Goal: Task Accomplishment & Management: Manage account settings

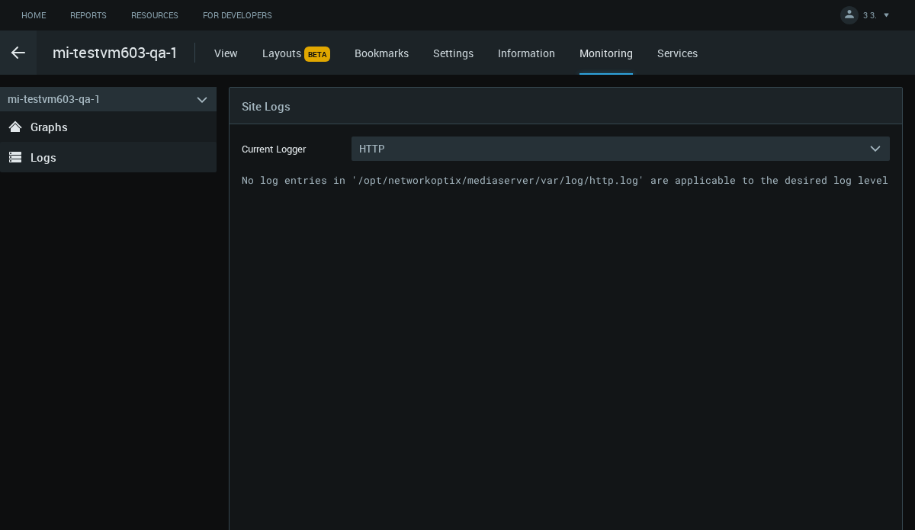
click at [448, 221] on pre "No log entries in '/opt/networkoptix/mediaserver/var/log/http.log' are applicab…" at bounding box center [566, 363] width 648 height 381
click at [413, 153] on button "HTTP arrow_expand" at bounding box center [621, 149] width 538 height 24
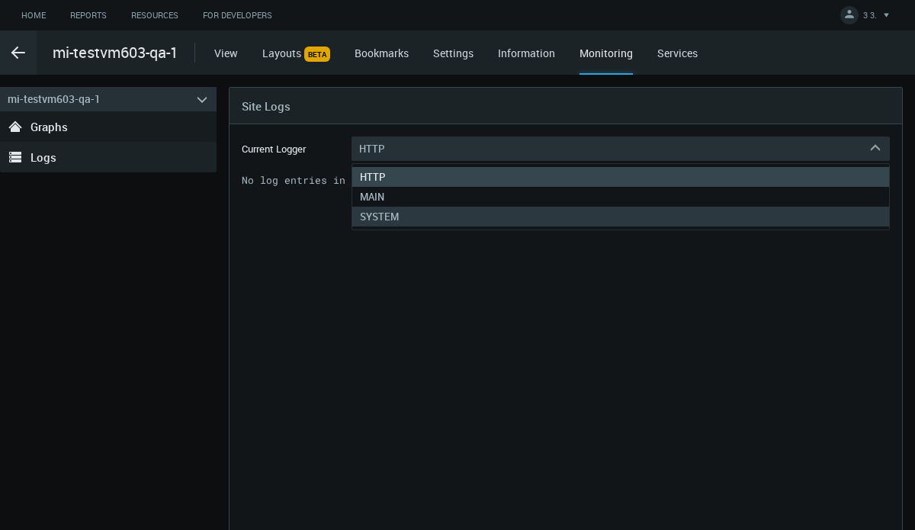
click at [390, 213] on span "SYSTEM" at bounding box center [379, 217] width 54 height 14
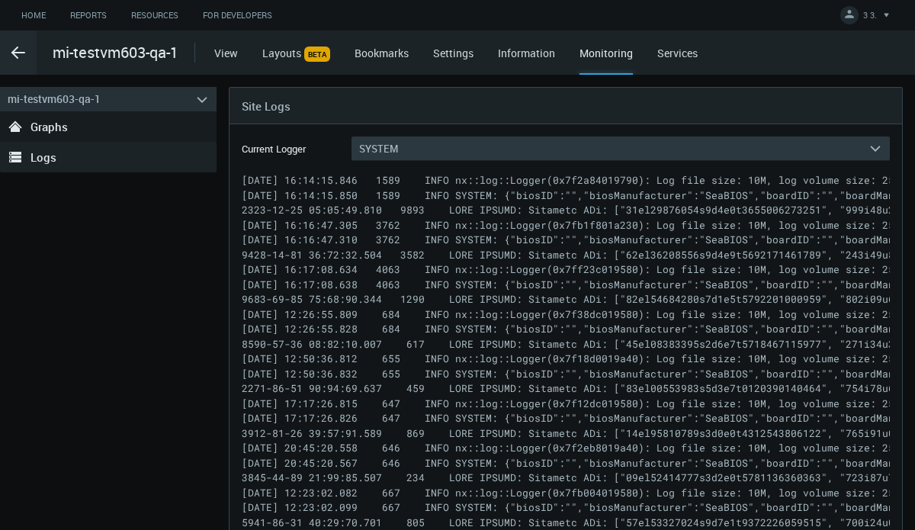
click at [403, 143] on button "SYSTEM arrow_expand" at bounding box center [621, 149] width 538 height 24
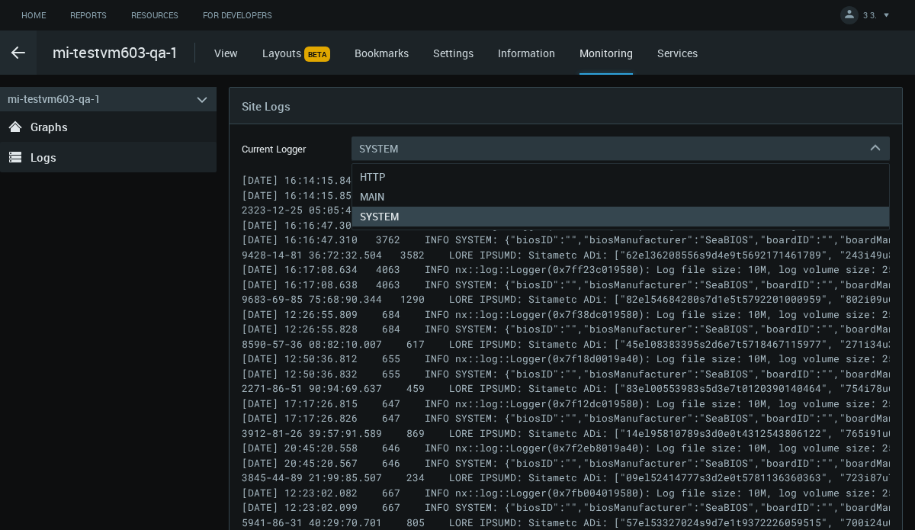
click at [403, 143] on button "SYSTEM arrow_expand" at bounding box center [621, 149] width 538 height 24
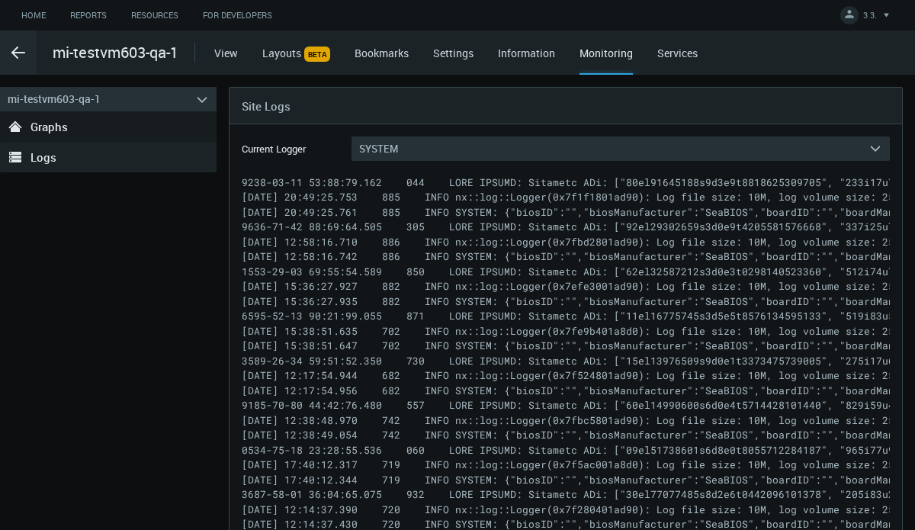
scroll to position [3889, 0]
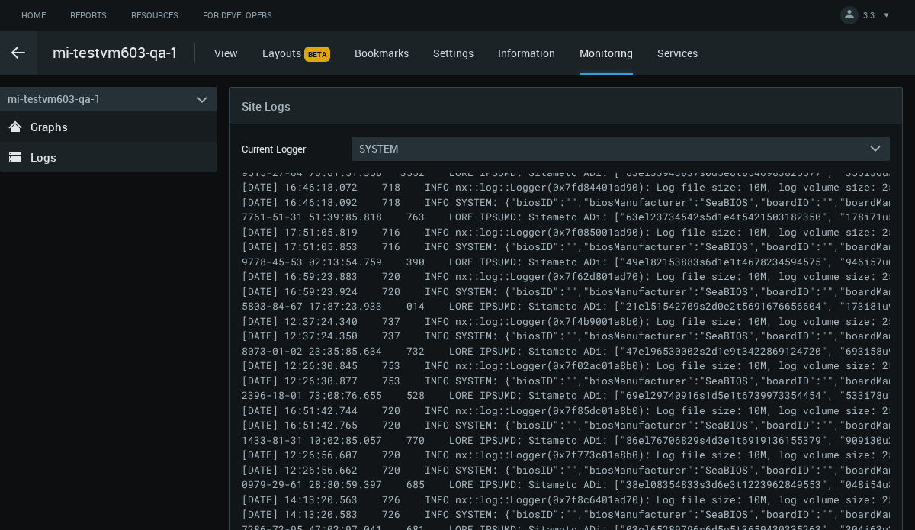
click at [678, 54] on link "Services" at bounding box center [677, 53] width 40 height 14
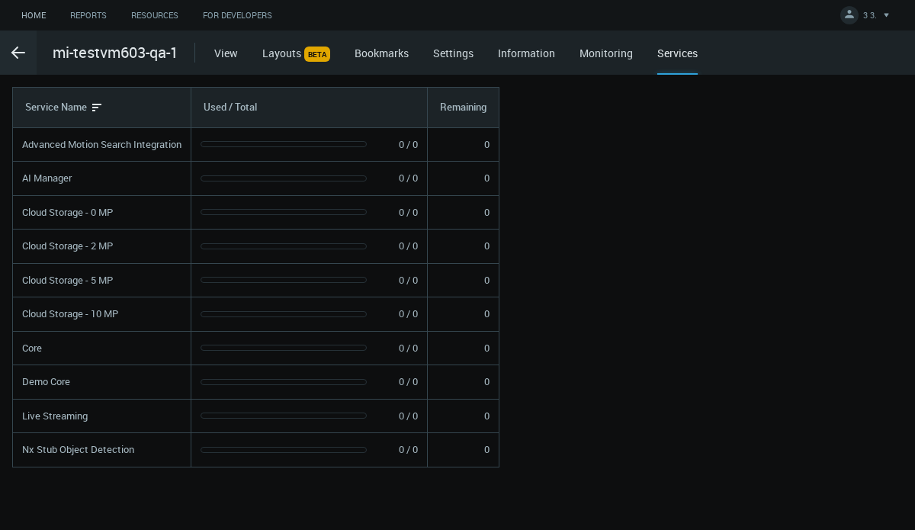
click at [24, 13] on link "Home" at bounding box center [33, 15] width 49 height 19
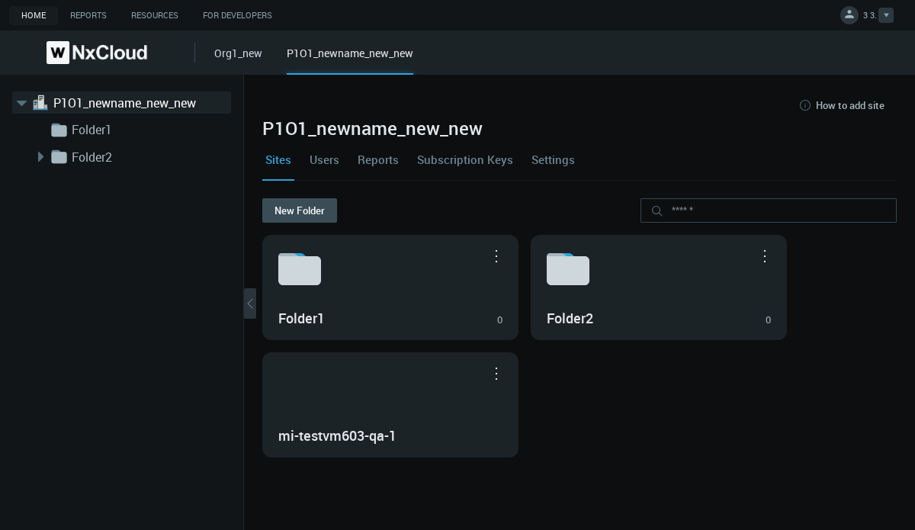
click at [865, 3] on button "3 3." at bounding box center [867, 15] width 67 height 31
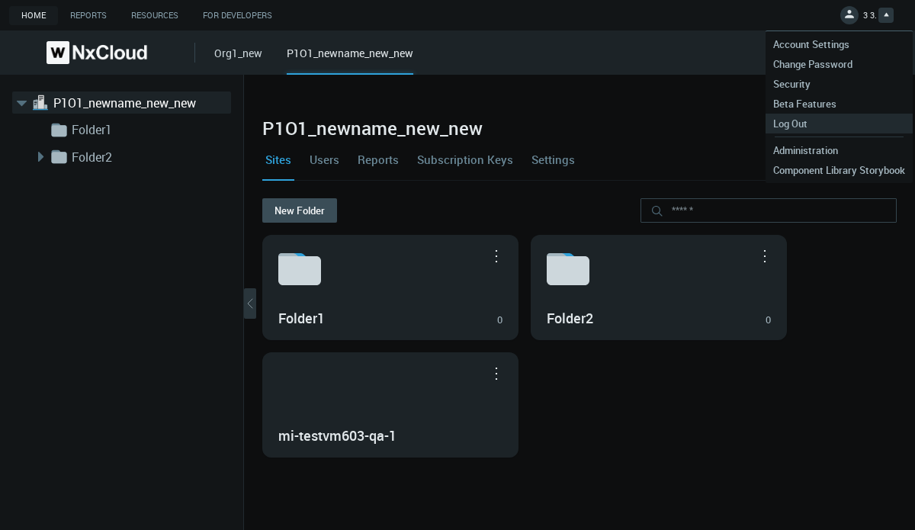
click at [806, 118] on span "Log Out" at bounding box center [791, 124] width 50 height 14
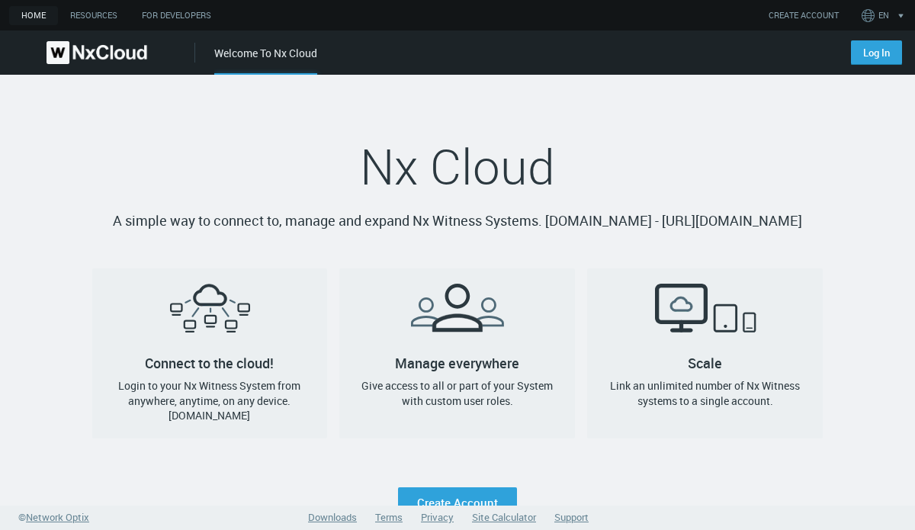
click at [737, 142] on h1 "Nx Cloud" at bounding box center [457, 166] width 731 height 61
click at [820, 148] on div "Nx Cloud A simple way to connect to, manage and expand Nx Witness Systems. [DOM…" at bounding box center [458, 296] width 756 height 443
click at [873, 47] on link "Log In" at bounding box center [876, 52] width 51 height 24
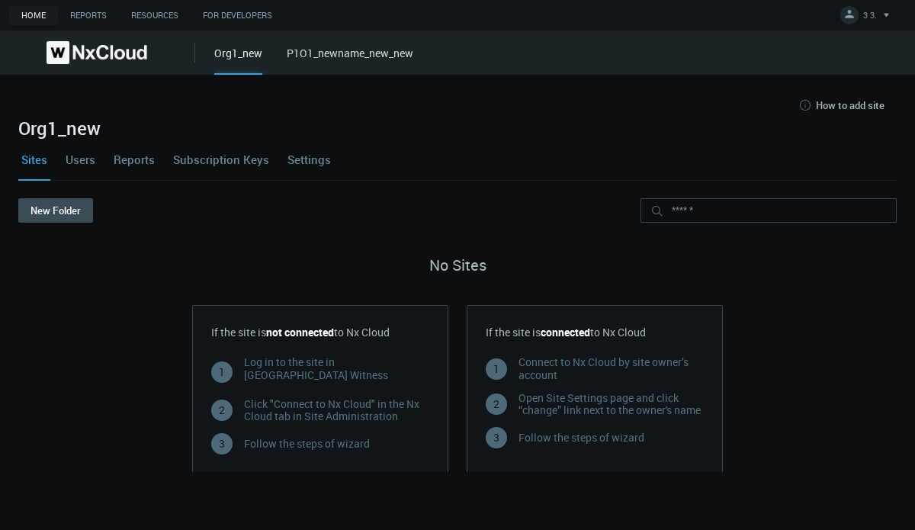
click at [504, 117] on nx-hidable "How to add site" at bounding box center [457, 105] width 879 height 24
click at [304, 50] on link "P1O1_newname_new_new" at bounding box center [350, 53] width 127 height 14
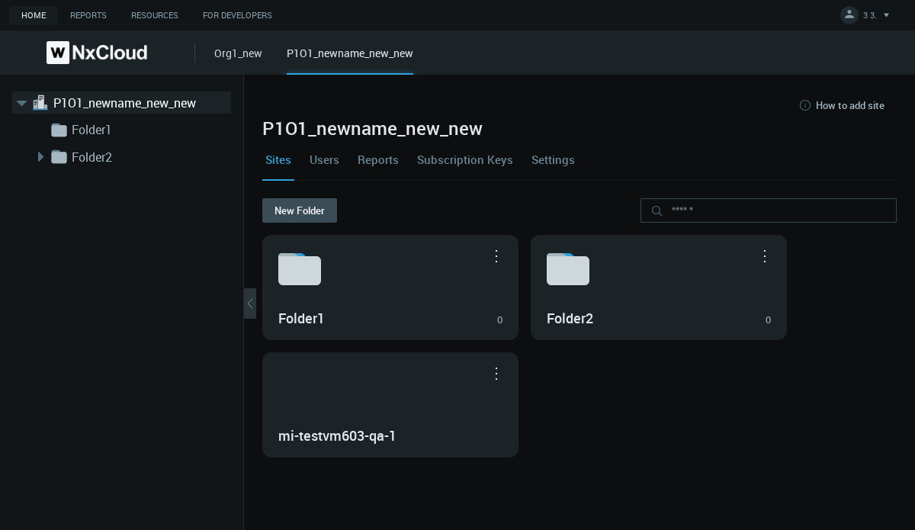
click at [628, 109] on div "How to add site" at bounding box center [579, 105] width 634 height 24
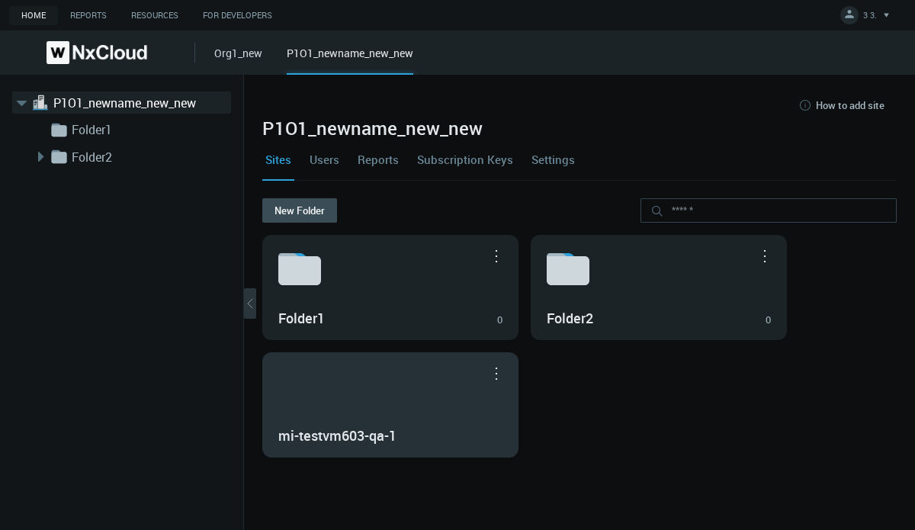
click at [375, 395] on div "mi-testvm603-qa-1" at bounding box center [390, 405] width 255 height 104
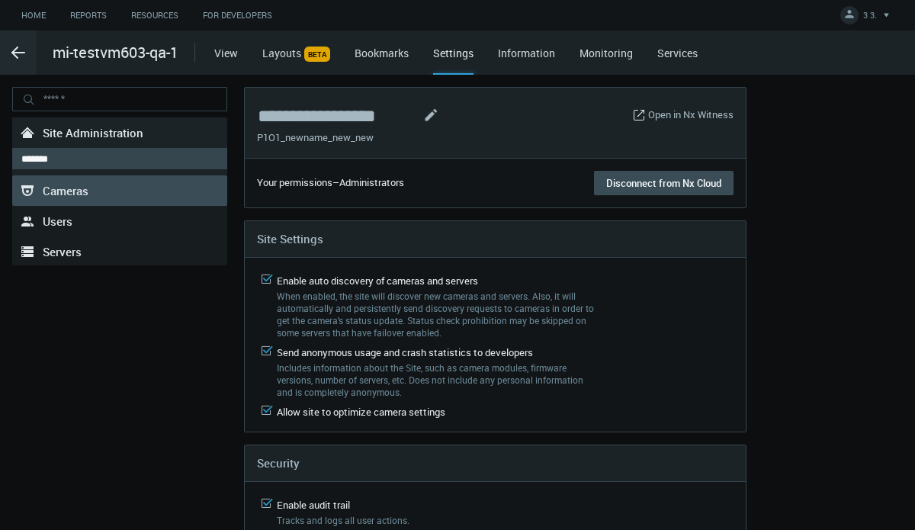
click at [61, 186] on span "Cameras" at bounding box center [66, 190] width 46 height 15
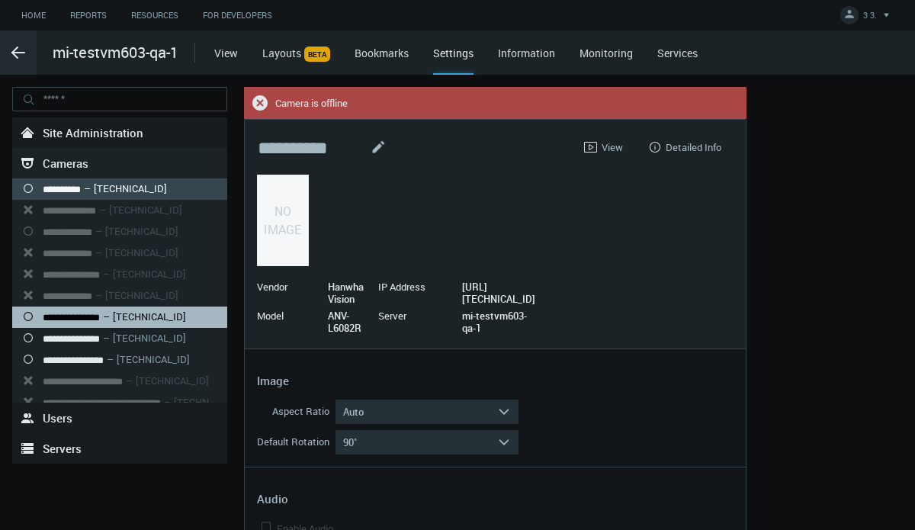
click at [77, 313] on nx-search-highlight "**********" at bounding box center [71, 318] width 57 height 10
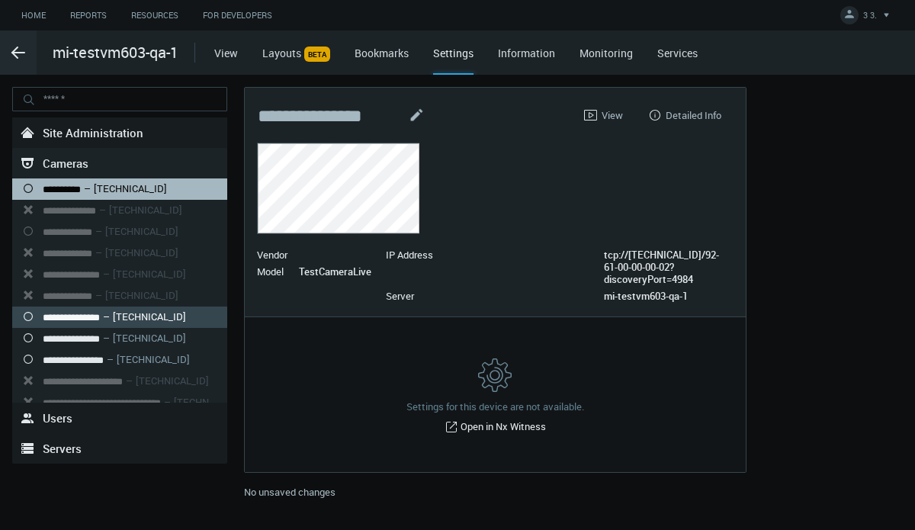
click at [81, 185] on nx-search-highlight "**********" at bounding box center [62, 190] width 38 height 10
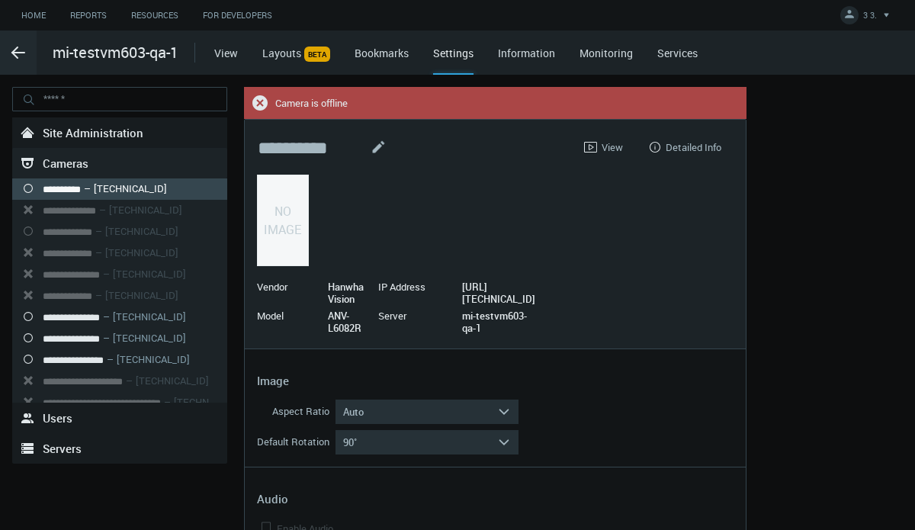
click at [229, 52] on link "View" at bounding box center [226, 53] width 24 height 14
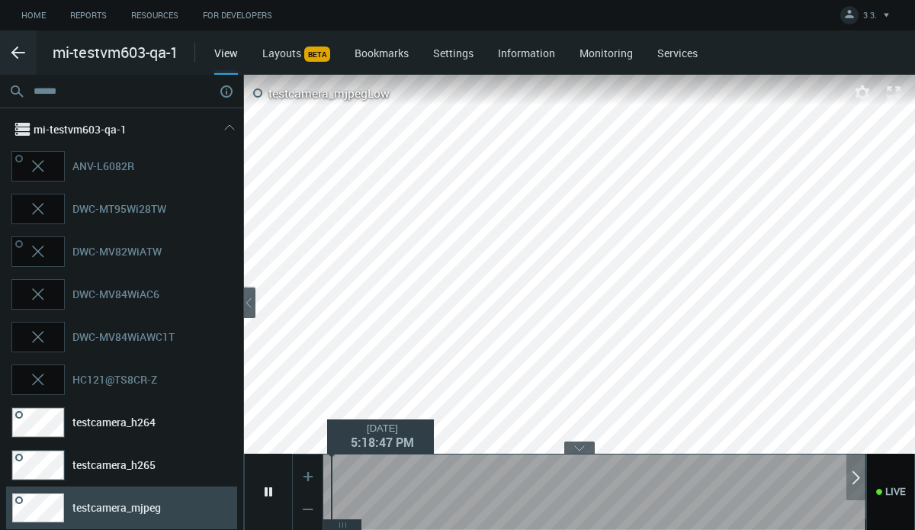
click at [331, 506] on nx-timeline-selection at bounding box center [594, 509] width 542 height 19
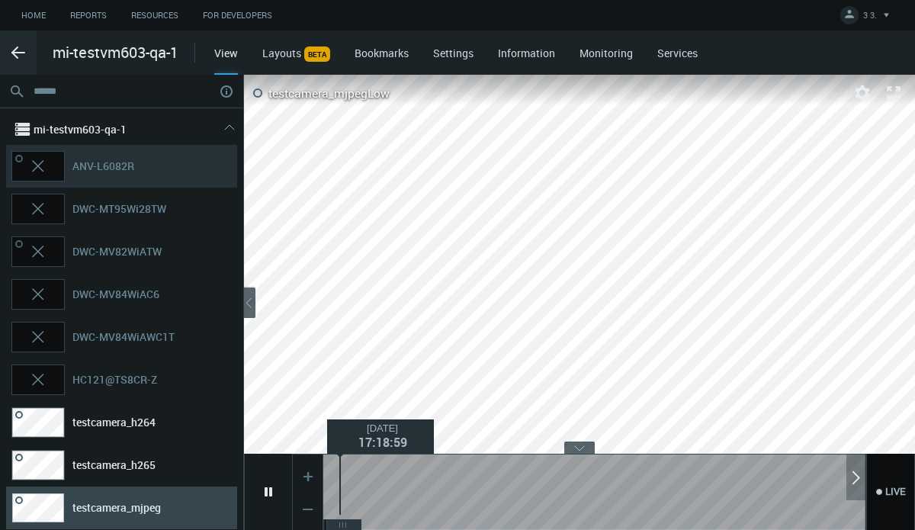
click at [117, 166] on nx-search-highlight "ANV-L6082R" at bounding box center [103, 166] width 62 height 14
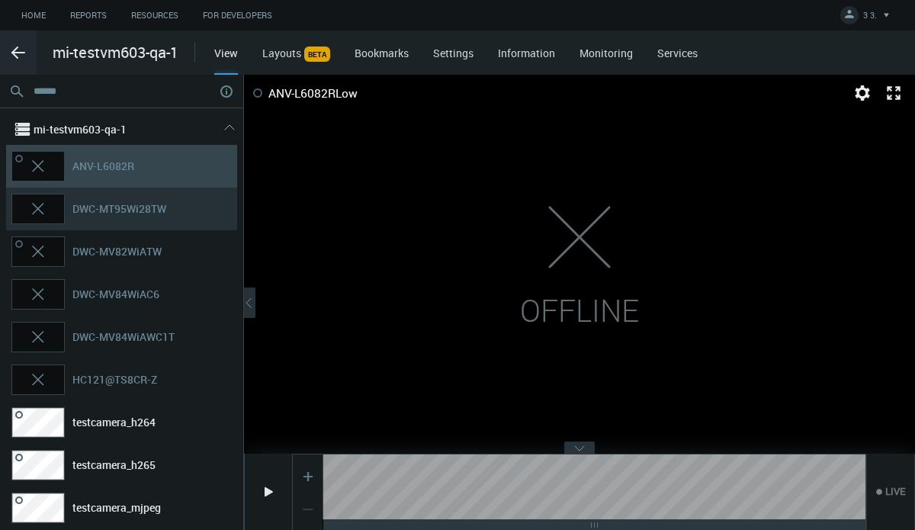
click at [117, 201] on nx-search-highlight "DWC-MT95Wi28TW" at bounding box center [119, 208] width 94 height 14
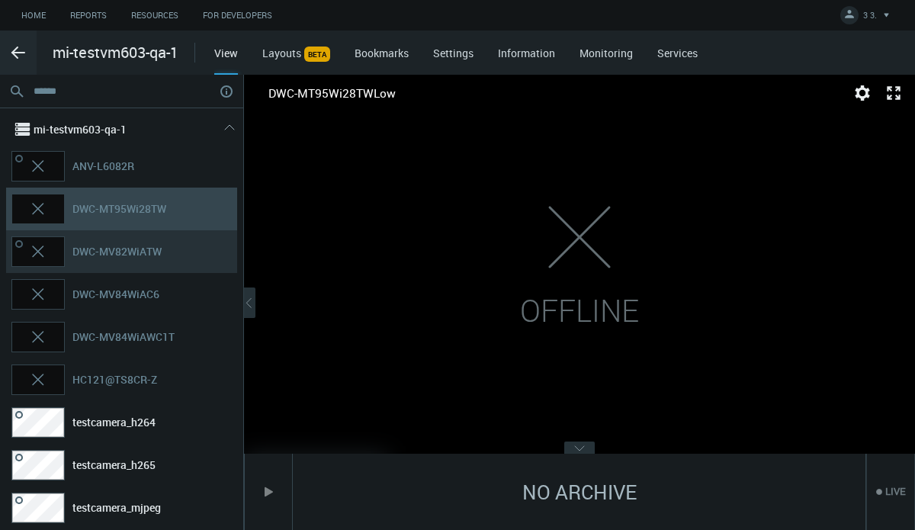
click at [115, 237] on span "DWC-MV82WiATW" at bounding box center [148, 251] width 153 height 31
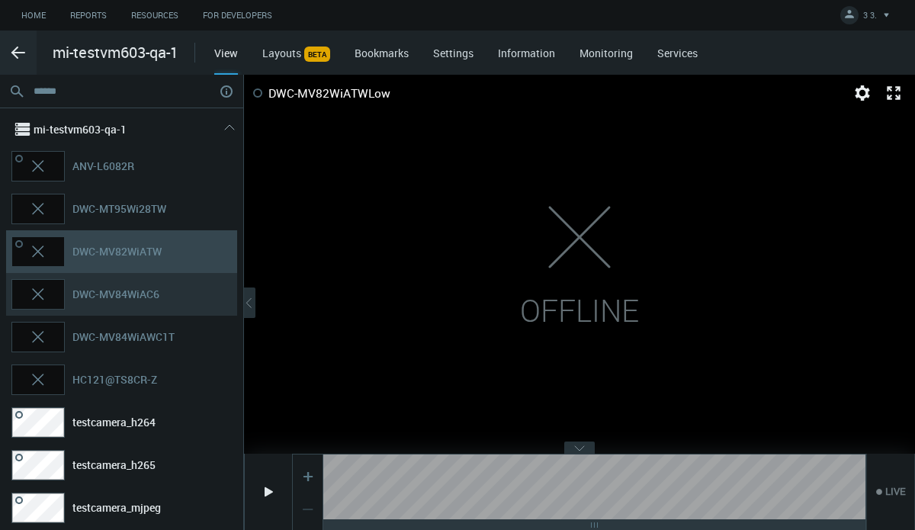
click at [113, 294] on nx-search-highlight "DWC-MV84WiAC6" at bounding box center [115, 294] width 87 height 14
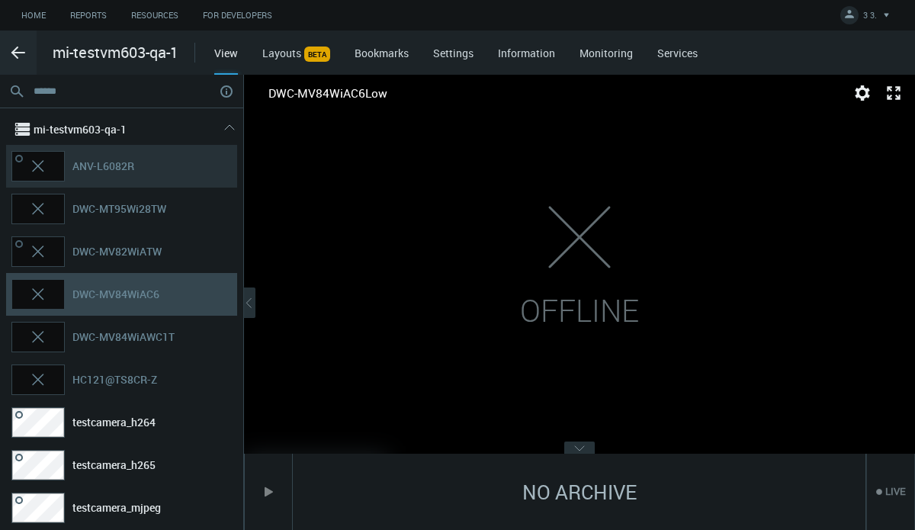
click at [128, 163] on nx-search-highlight "ANV-L6082R" at bounding box center [103, 166] width 62 height 14
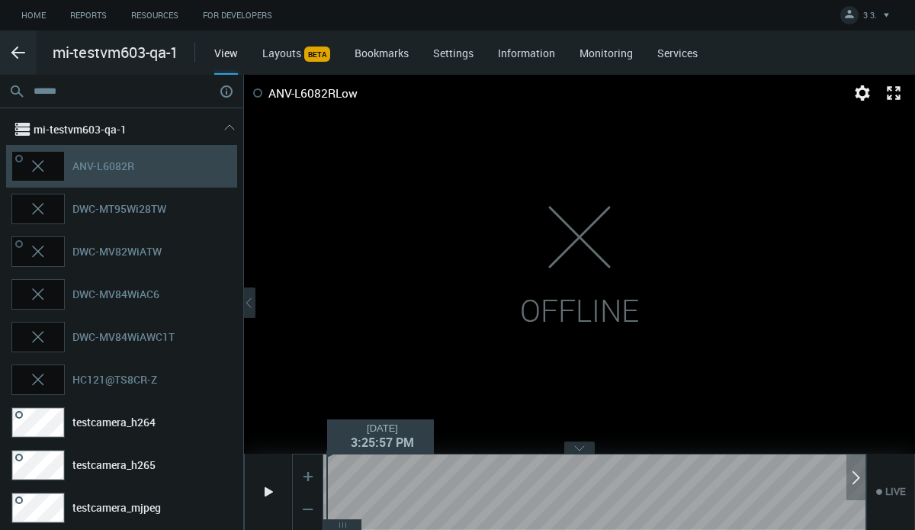
click at [326, 507] on nx-timeline-selection at bounding box center [594, 509] width 542 height 19
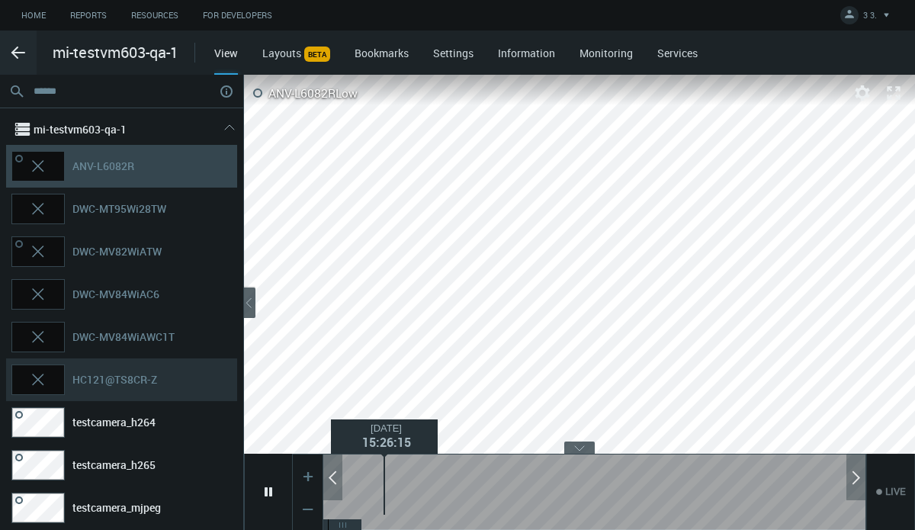
scroll to position [139, 0]
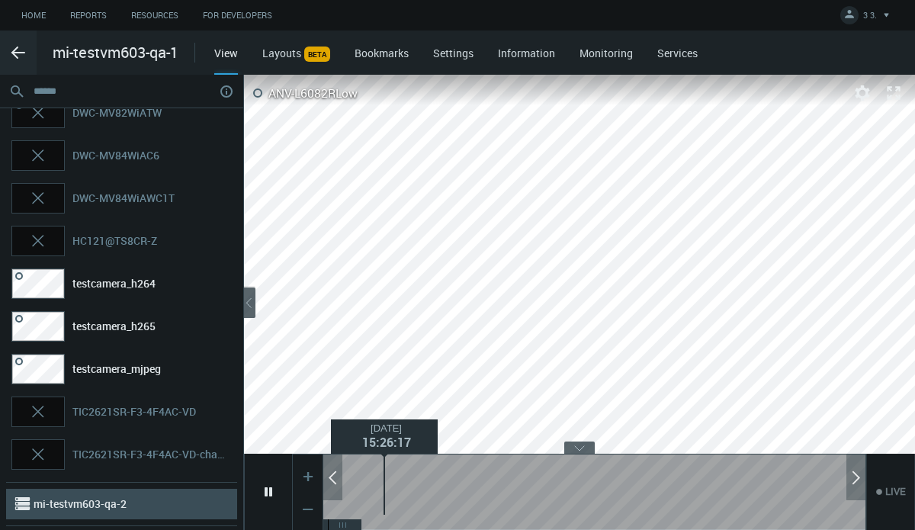
click at [119, 496] on nx-search-highlight "mi-testvm603-qa-2" at bounding box center [80, 503] width 93 height 14
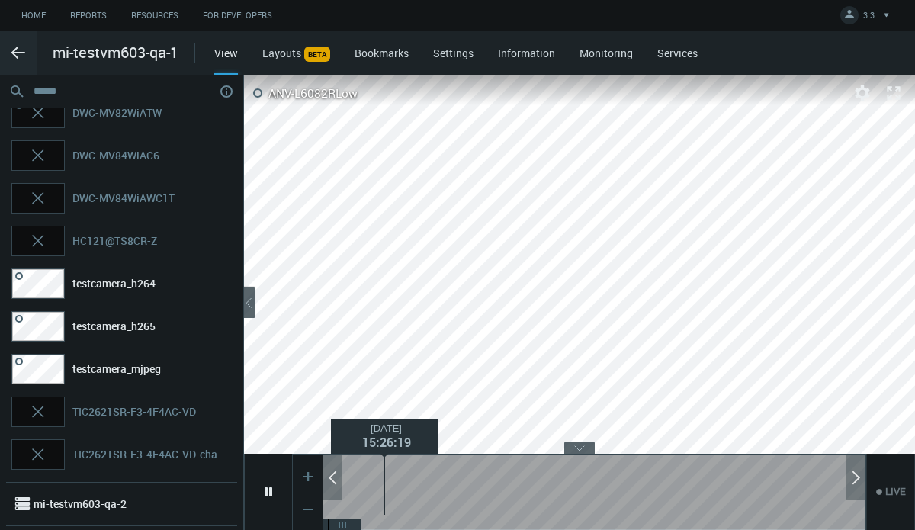
click at [380, 57] on link "Bookmarks" at bounding box center [382, 53] width 54 height 14
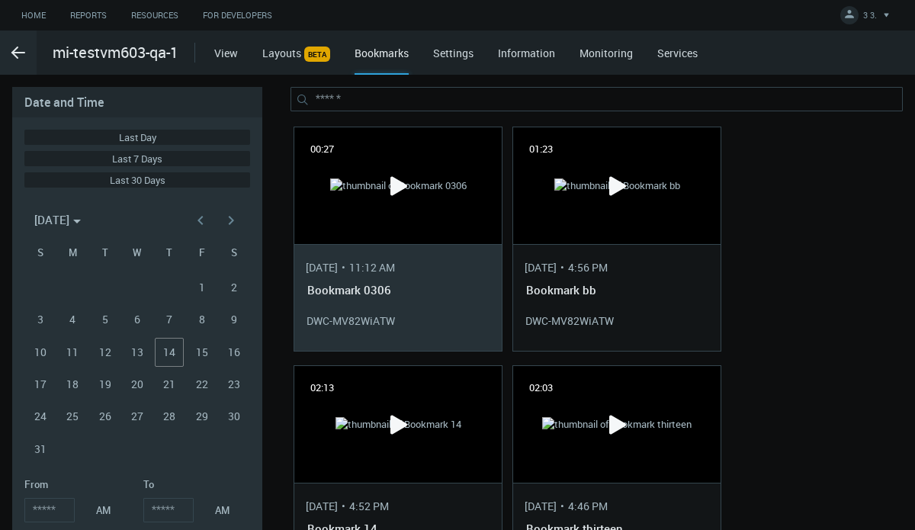
click at [372, 253] on div "Jun 3, 2025 • 11:12 AM Bookmark 0306 DWC-MV82WiATW" at bounding box center [397, 297] width 207 height 107
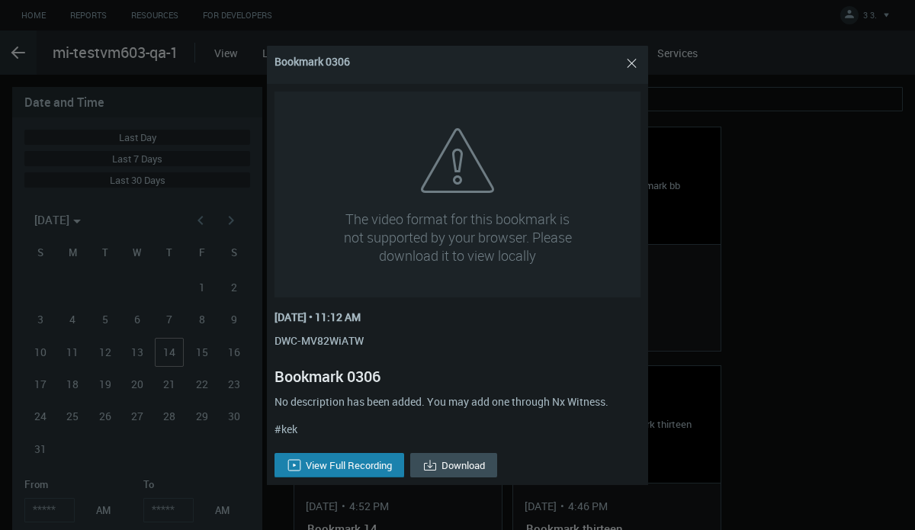
click at [329, 463] on link "View Full Recording" at bounding box center [340, 465] width 130 height 24
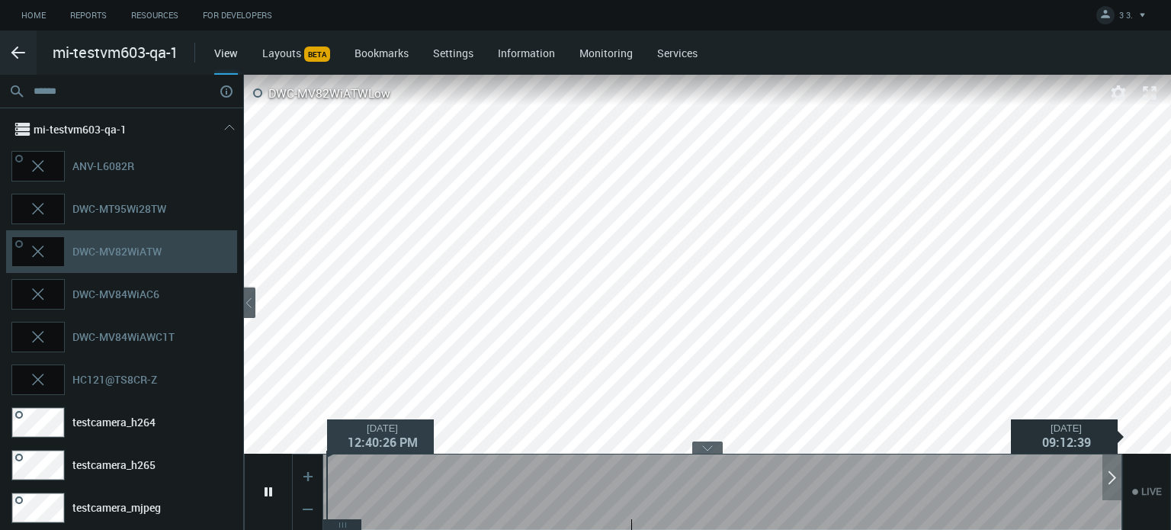
click at [326, 509] on nx-timeline-selection at bounding box center [722, 509] width 798 height 19
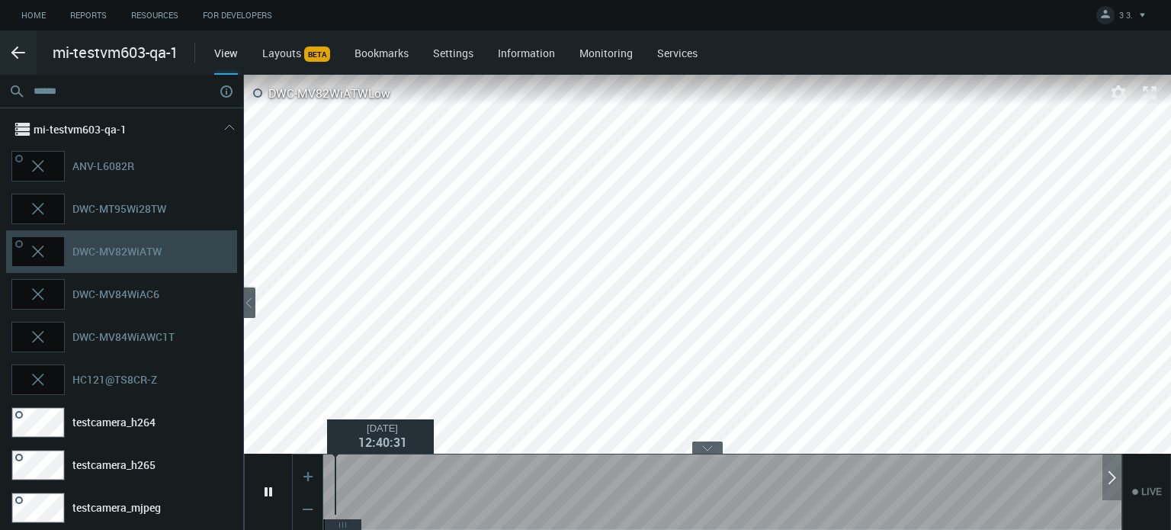
click at [514, 52] on link "Information" at bounding box center [526, 53] width 57 height 14
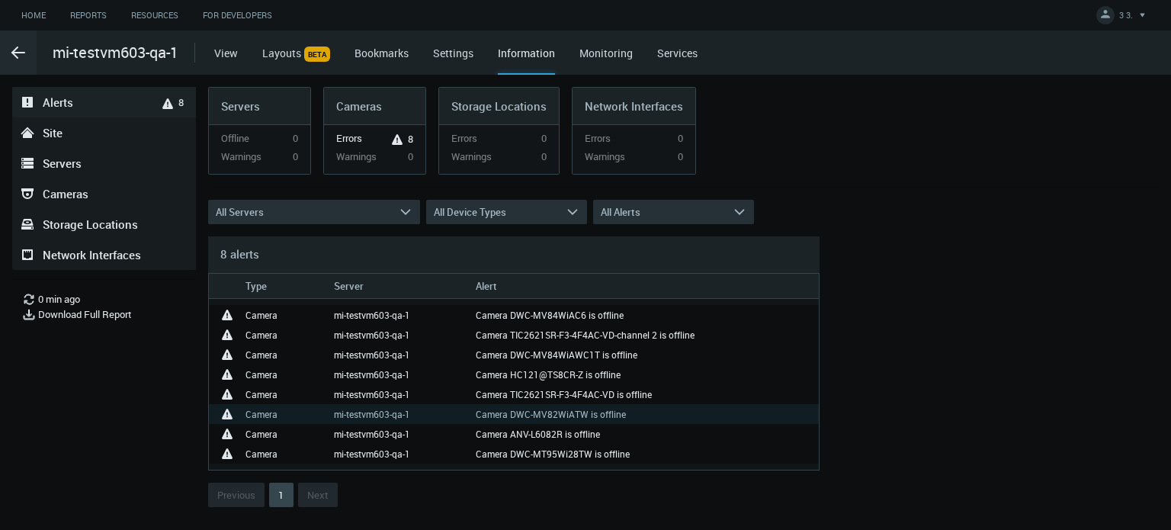
scroll to position [8, 0]
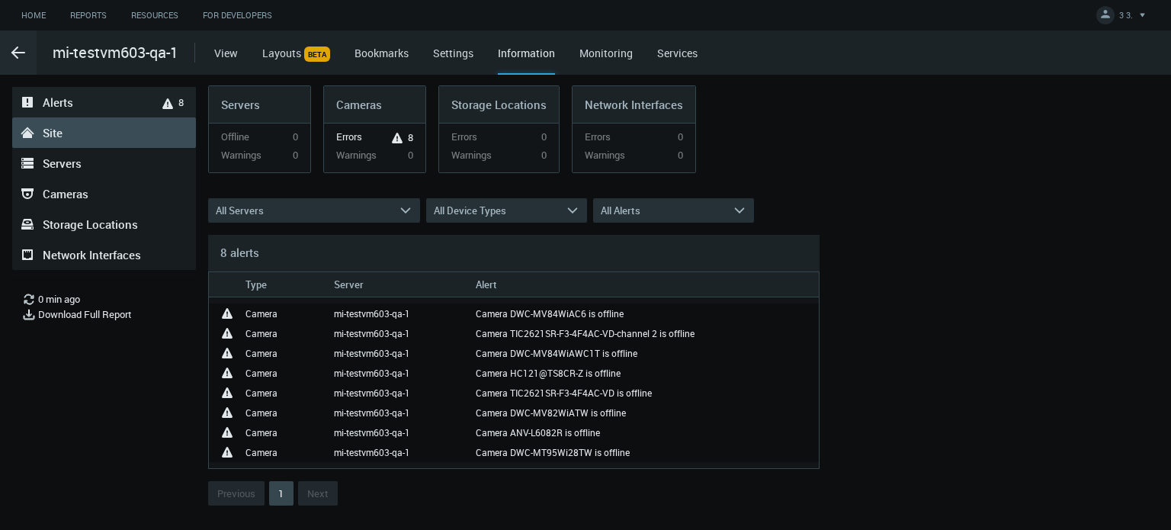
click at [69, 132] on link ".st0{fill-rule:evenodd;clip-rule:evenodd;fill:#2B383F;} Site" at bounding box center [104, 132] width 184 height 31
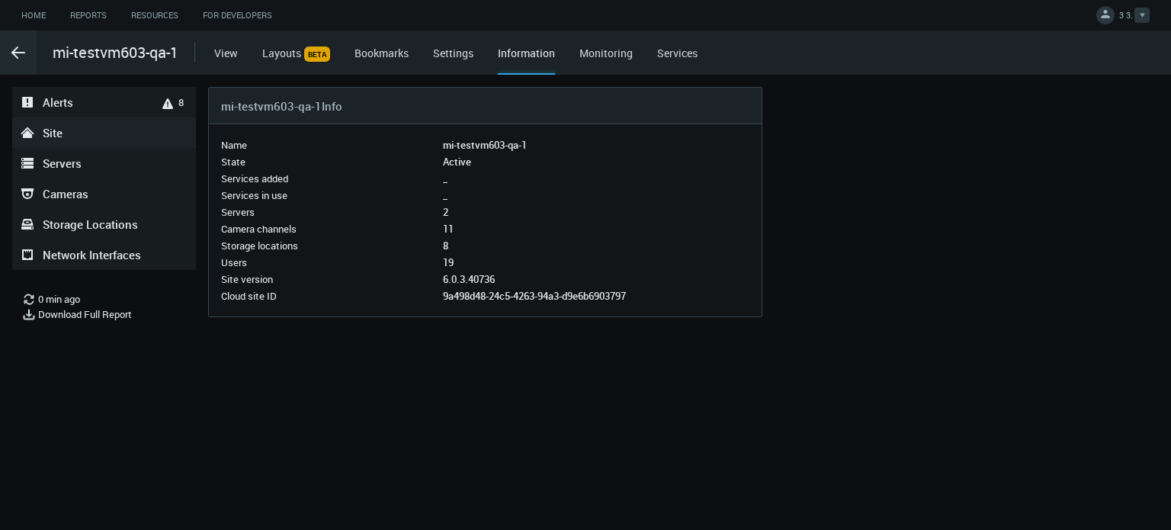
click at [1150, 18] on div at bounding box center [1142, 15] width 15 height 15
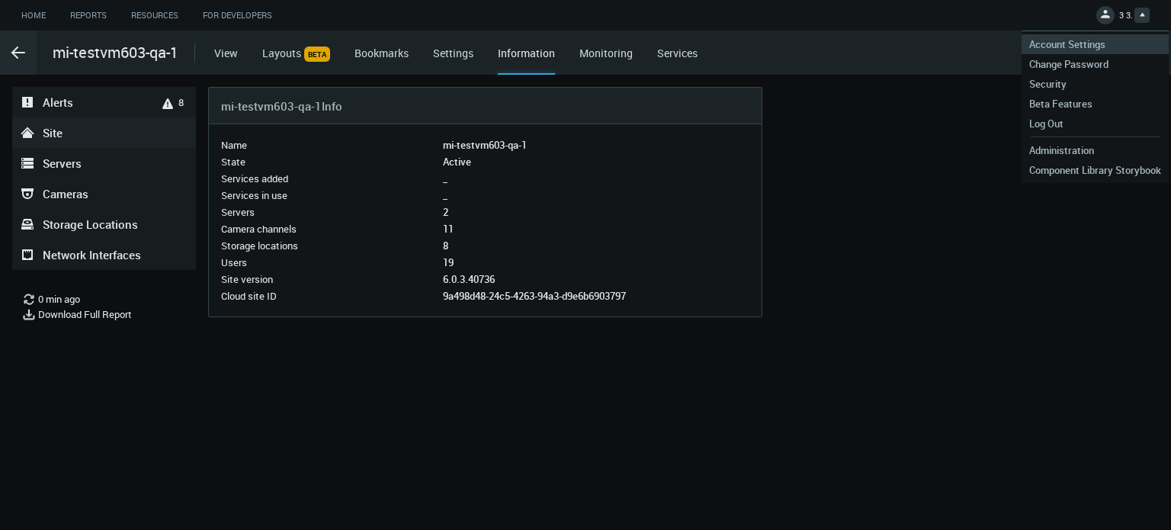
click at [1096, 42] on span "Account Settings" at bounding box center [1068, 44] width 92 height 14
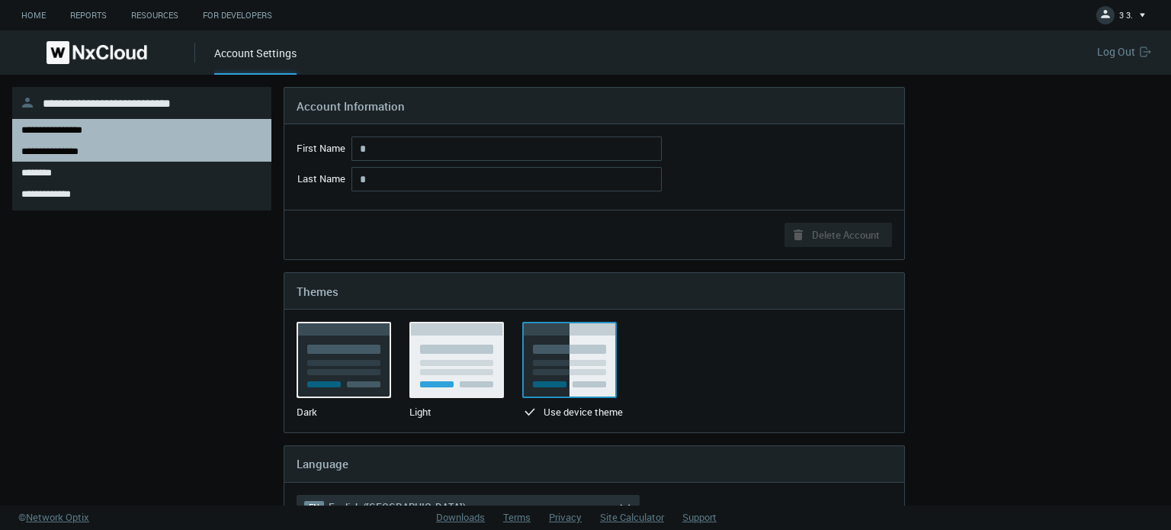
click at [137, 147] on div "**********" at bounding box center [141, 150] width 241 height 21
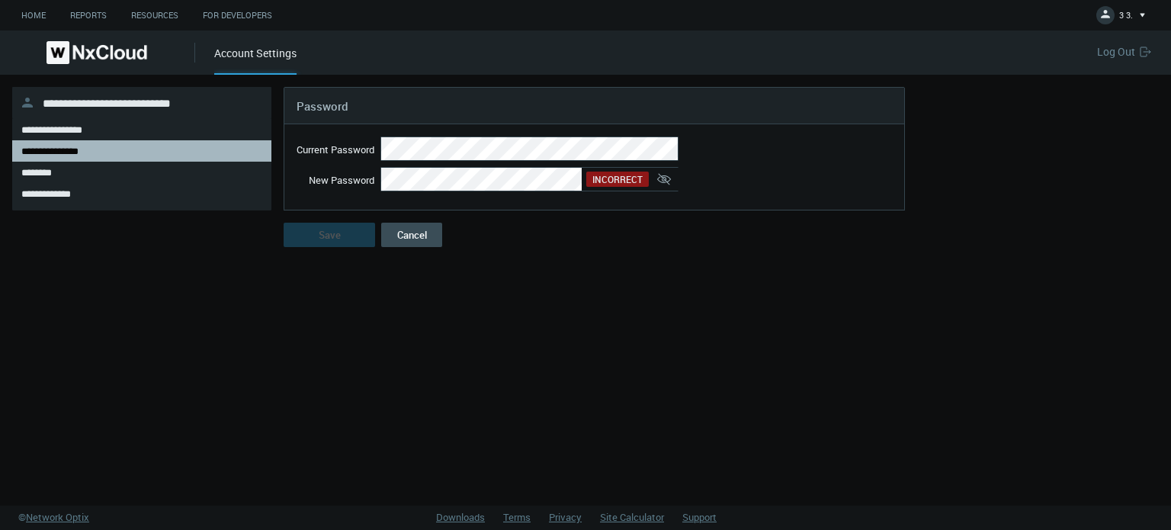
click at [660, 178] on icon ".st0{fill:#2B383F;}" at bounding box center [664, 179] width 15 height 15
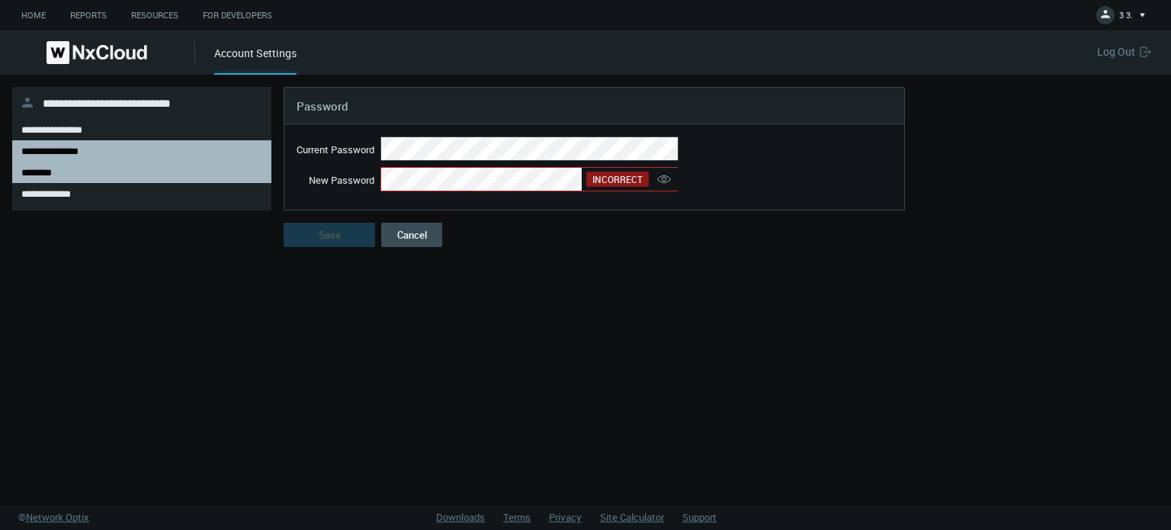
click at [73, 162] on div "********" at bounding box center [141, 172] width 241 height 21
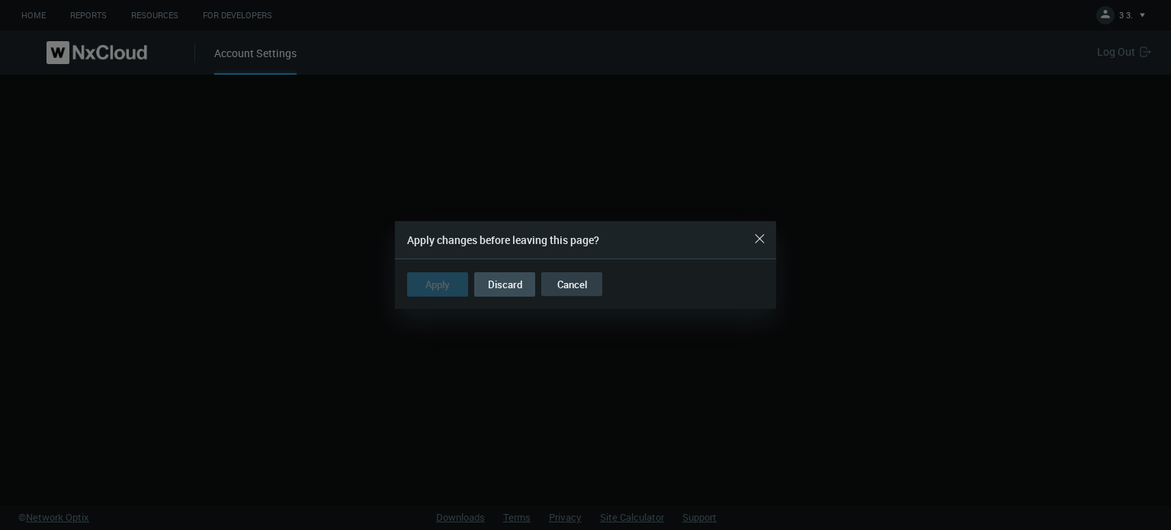
click at [562, 278] on button "Cancel" at bounding box center [571, 284] width 61 height 24
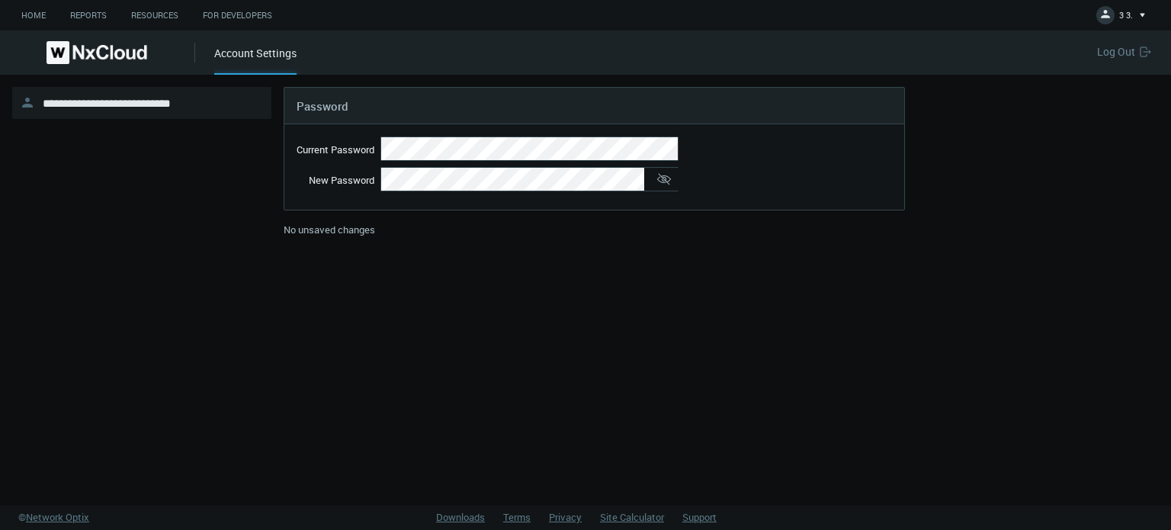
click at [131, 39] on nx-header-logo-area at bounding box center [97, 53] width 195 height 44
click at [1119, 14] on span "3 3." at bounding box center [1126, 18] width 14 height 18
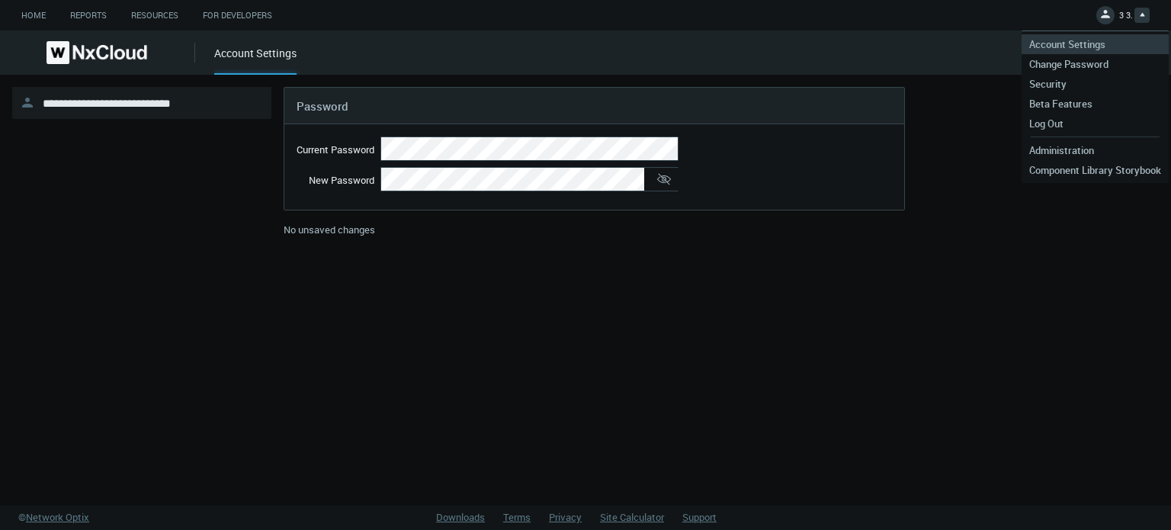
click at [1085, 45] on span "Account Settings" at bounding box center [1068, 44] width 92 height 14
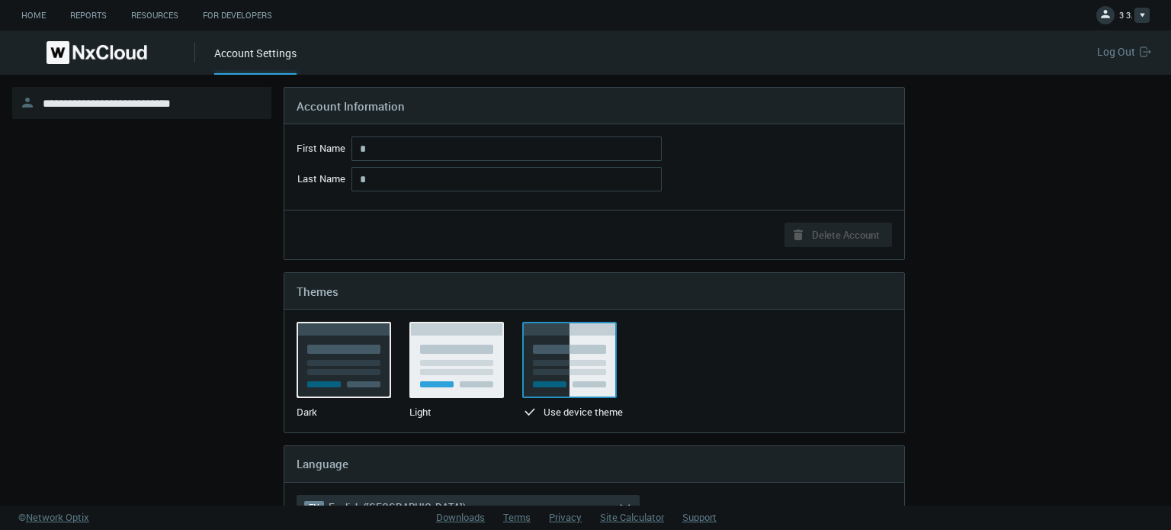
click at [1129, 21] on span "3 3." at bounding box center [1126, 18] width 14 height 18
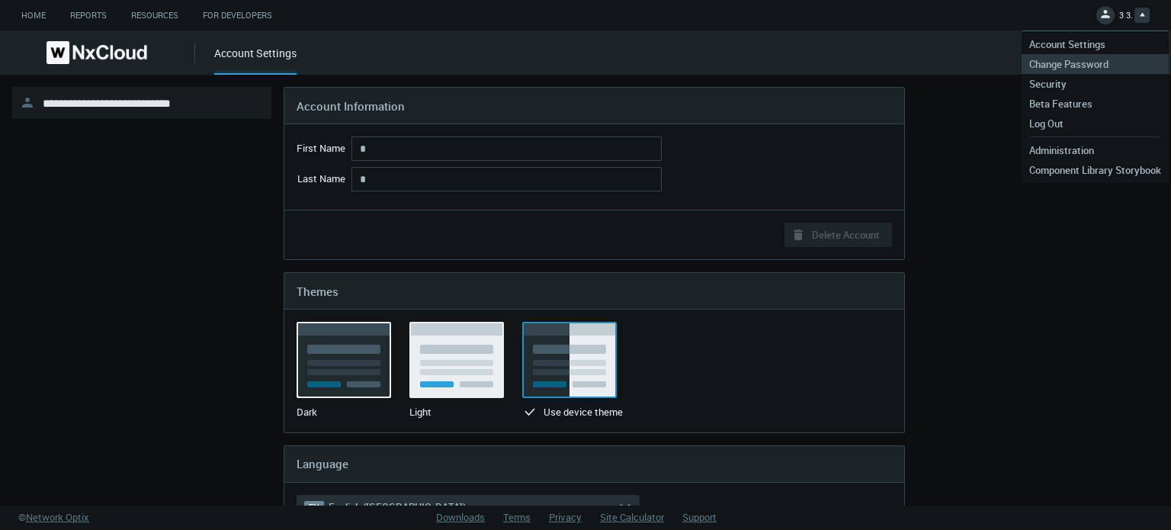
click at [1095, 63] on span "Change Password" at bounding box center [1069, 64] width 95 height 14
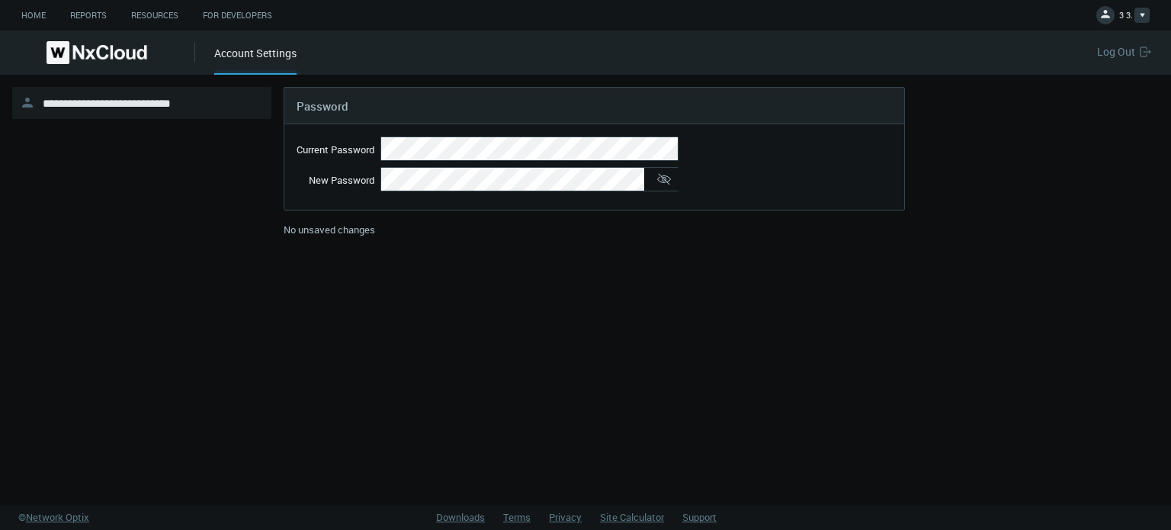
click at [1123, 11] on span "3 3." at bounding box center [1126, 18] width 14 height 18
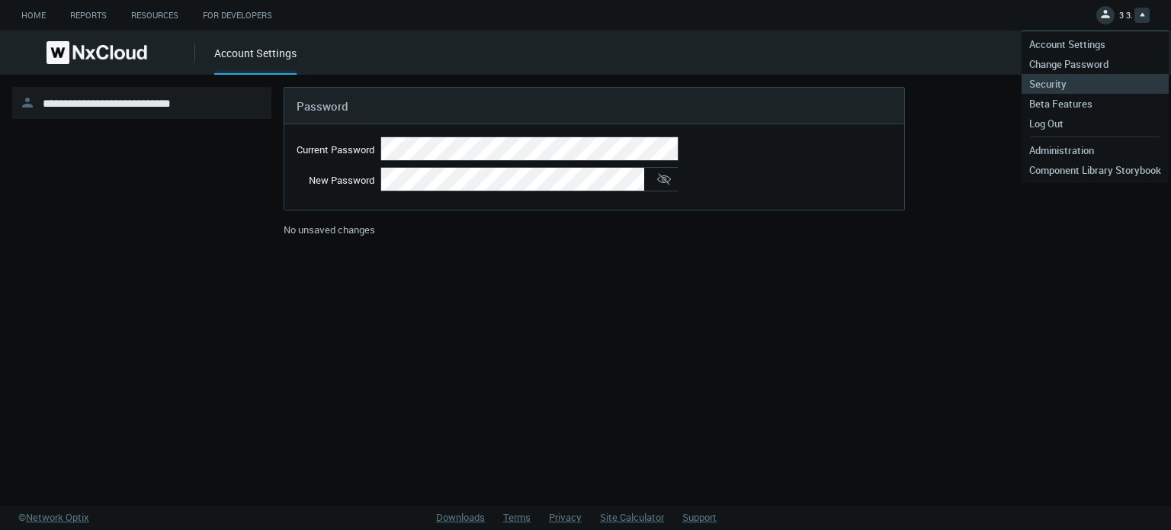
click at [1067, 77] on span "Security" at bounding box center [1048, 84] width 53 height 14
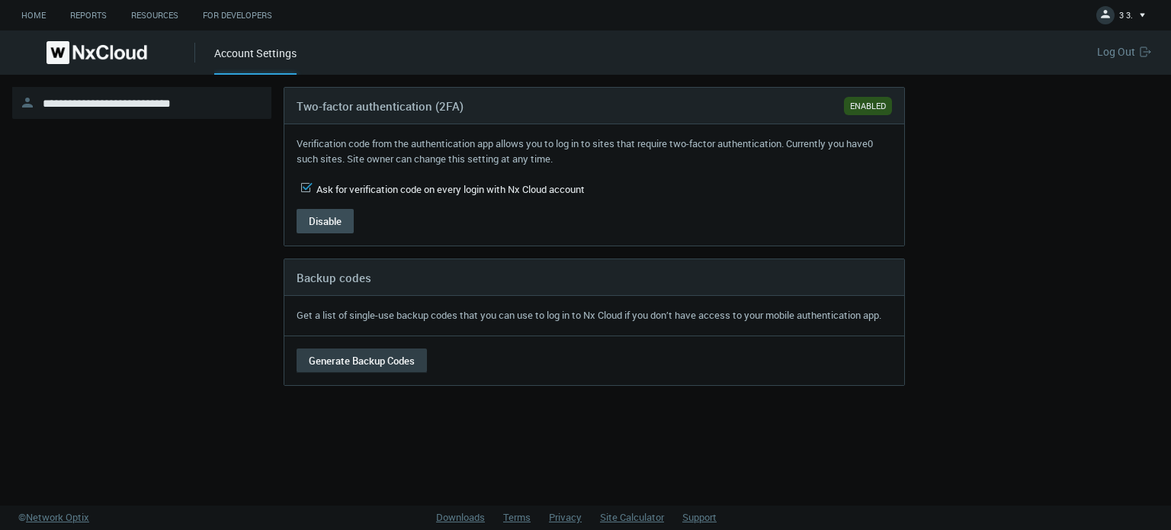
click at [369, 365] on button "Generate Backup Codes" at bounding box center [362, 361] width 130 height 24
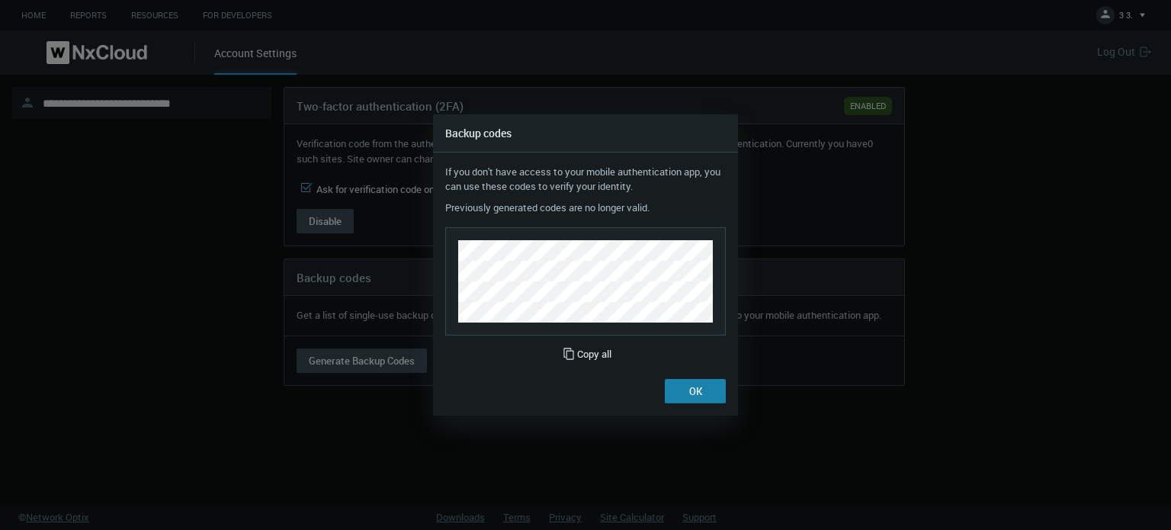
click at [683, 396] on button "OK" at bounding box center [695, 391] width 61 height 24
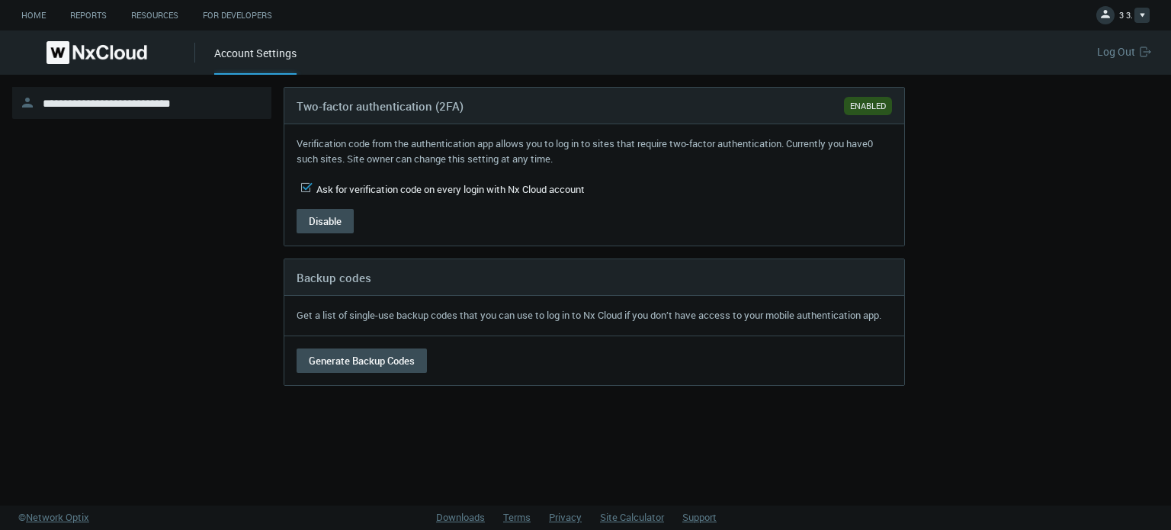
drag, startPoint x: 1152, startPoint y: 20, endPoint x: 1150, endPoint y: 11, distance: 8.7
click at [1151, 14] on button "3 3." at bounding box center [1123, 15] width 67 height 31
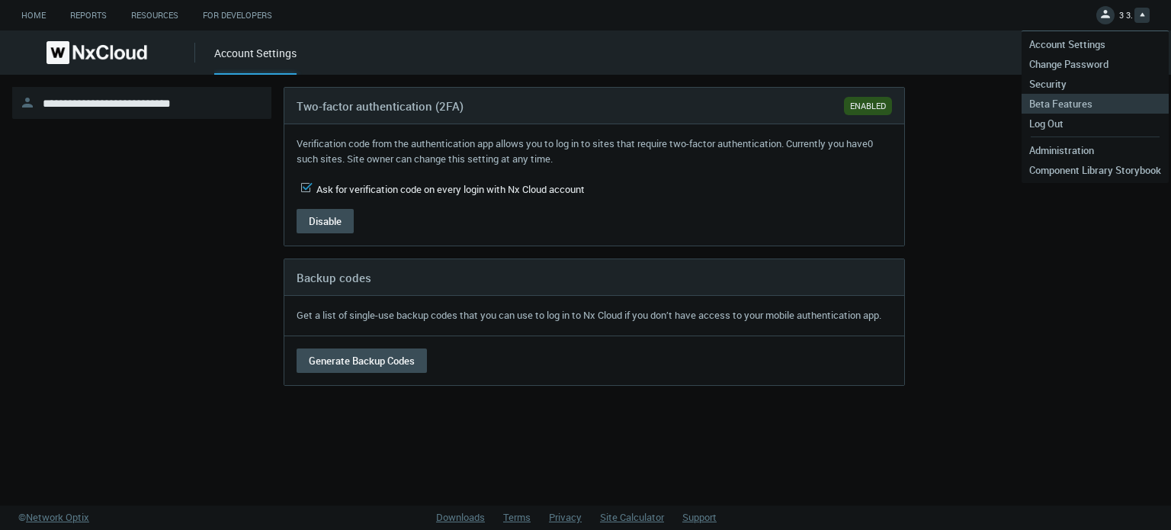
click at [1079, 102] on span "Beta Features" at bounding box center [1061, 104] width 79 height 14
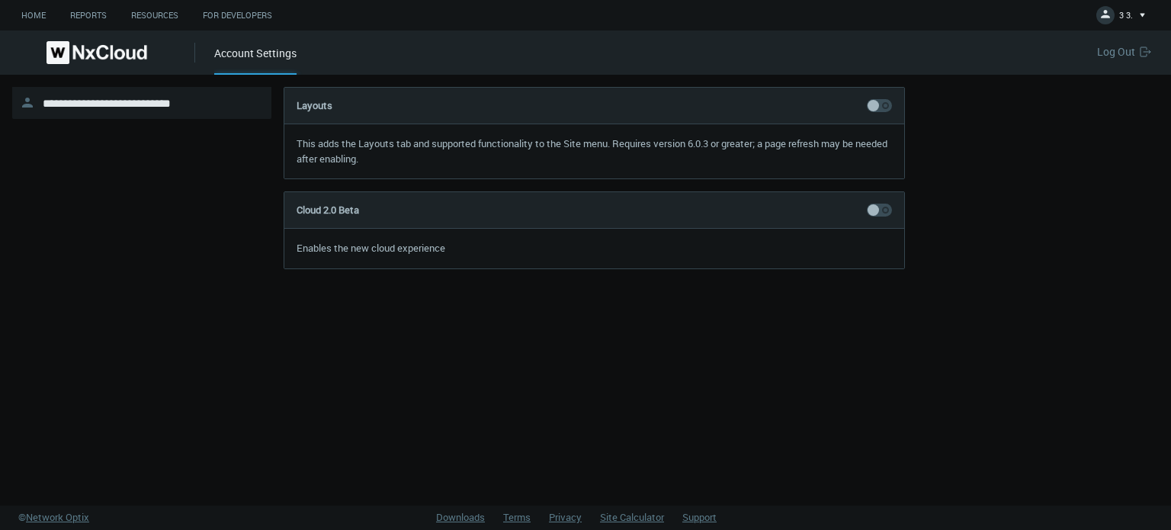
click at [99, 51] on img at bounding box center [97, 52] width 101 height 23
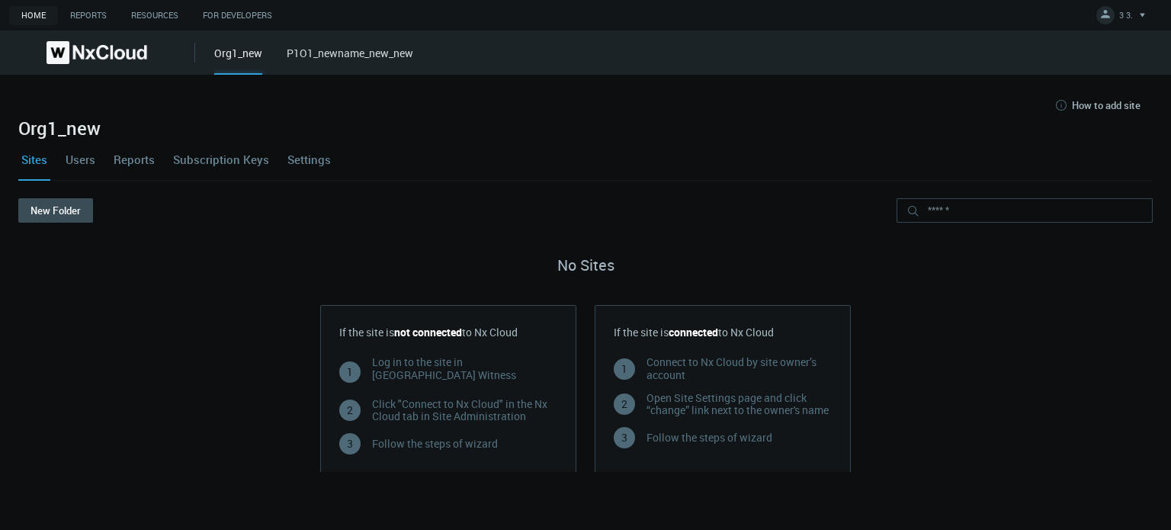
click at [326, 57] on link "P1O1_newname_new_new" at bounding box center [350, 53] width 127 height 14
